Goal: Navigation & Orientation: Find specific page/section

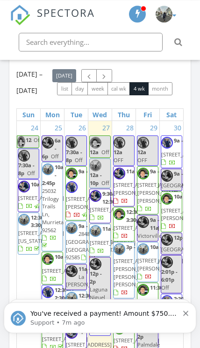
scroll to position [982, 0]
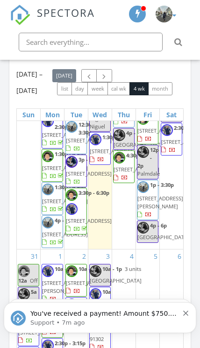
scroll to position [279, 0]
click at [125, 44] on input "text" at bounding box center [91, 42] width 144 height 19
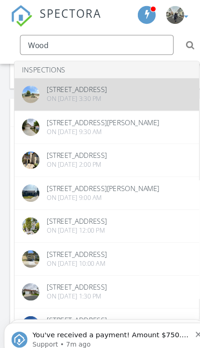
type input "Wood"
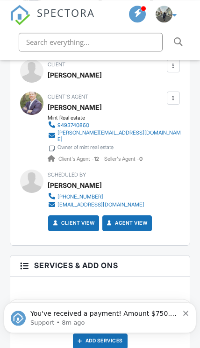
scroll to position [1356, 0]
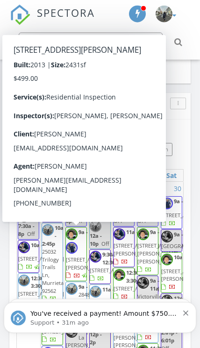
scroll to position [922, 0]
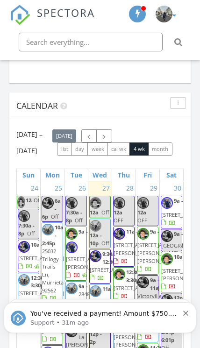
click at [195, 276] on div "Today Mike Ortiz 12:00 am Off Mike Ortiz 11:00 am 1097 N State St Space #7, Hem…" at bounding box center [100, 41] width 200 height 1598
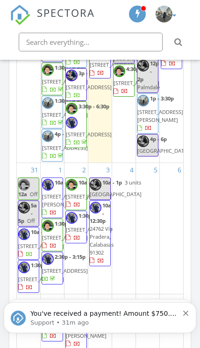
scroll to position [567, 0]
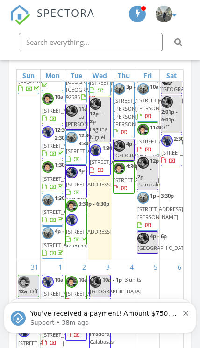
scroll to position [127, 0]
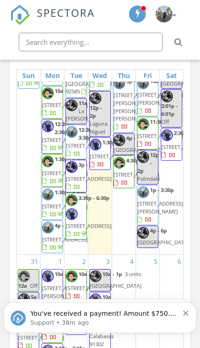
click at [183, 315] on div "You've received a payment! Amount $750.00 Fee $0.00 Net $750.00 Transaction # p…" at bounding box center [100, 317] width 179 height 19
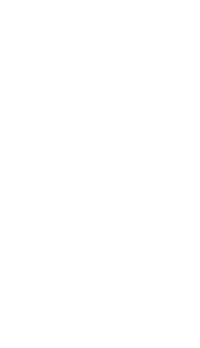
scroll to position [0, 0]
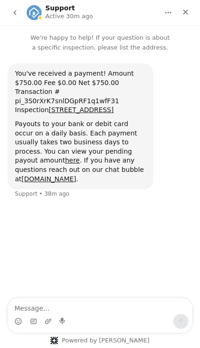
click at [184, 14] on icon "Close" at bounding box center [185, 12] width 5 height 5
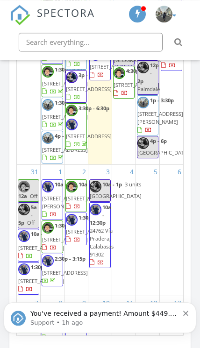
scroll to position [1117, 0]
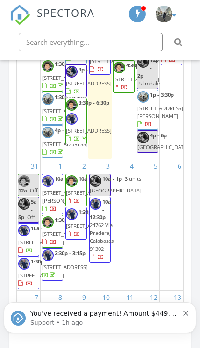
click at [185, 315] on icon "Dismiss notification" at bounding box center [185, 313] width 5 height 5
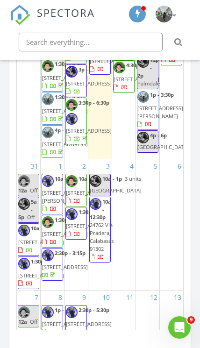
scroll to position [0, 0]
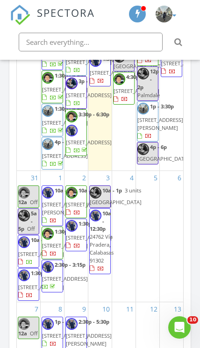
scroll to position [578, 0]
